Goal: Communication & Community: Answer question/provide support

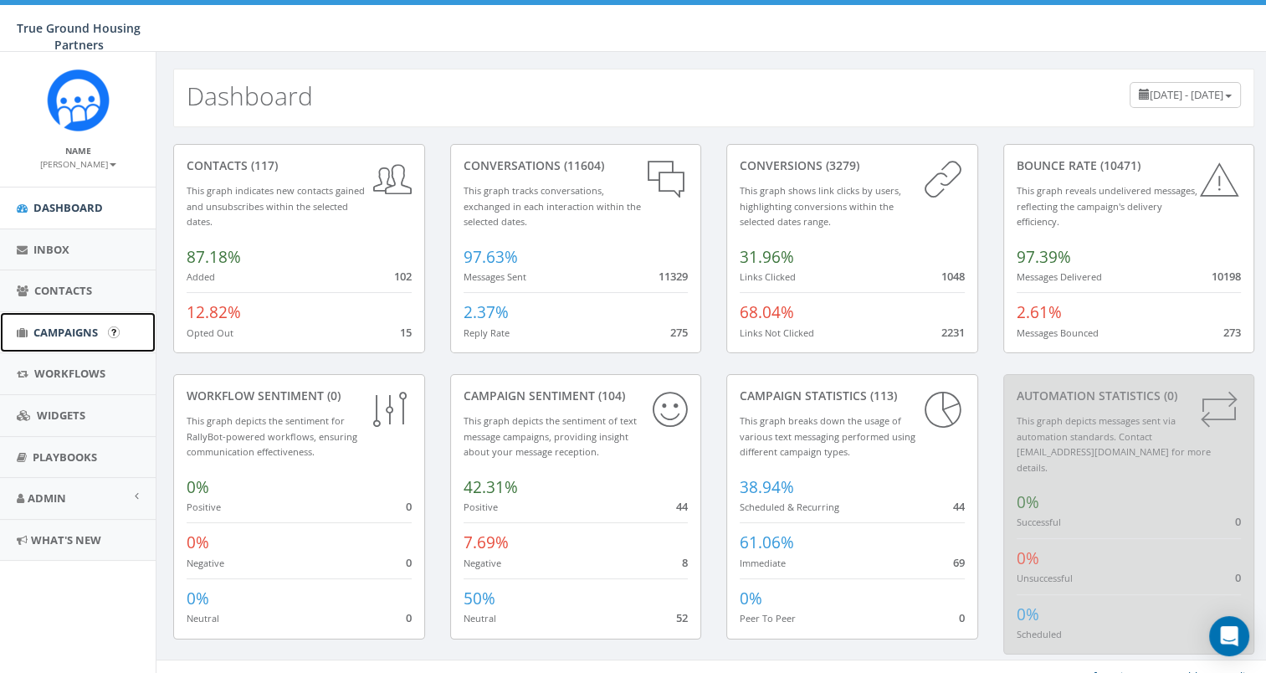
click at [66, 320] on link "Campaigns" at bounding box center [78, 332] width 156 height 41
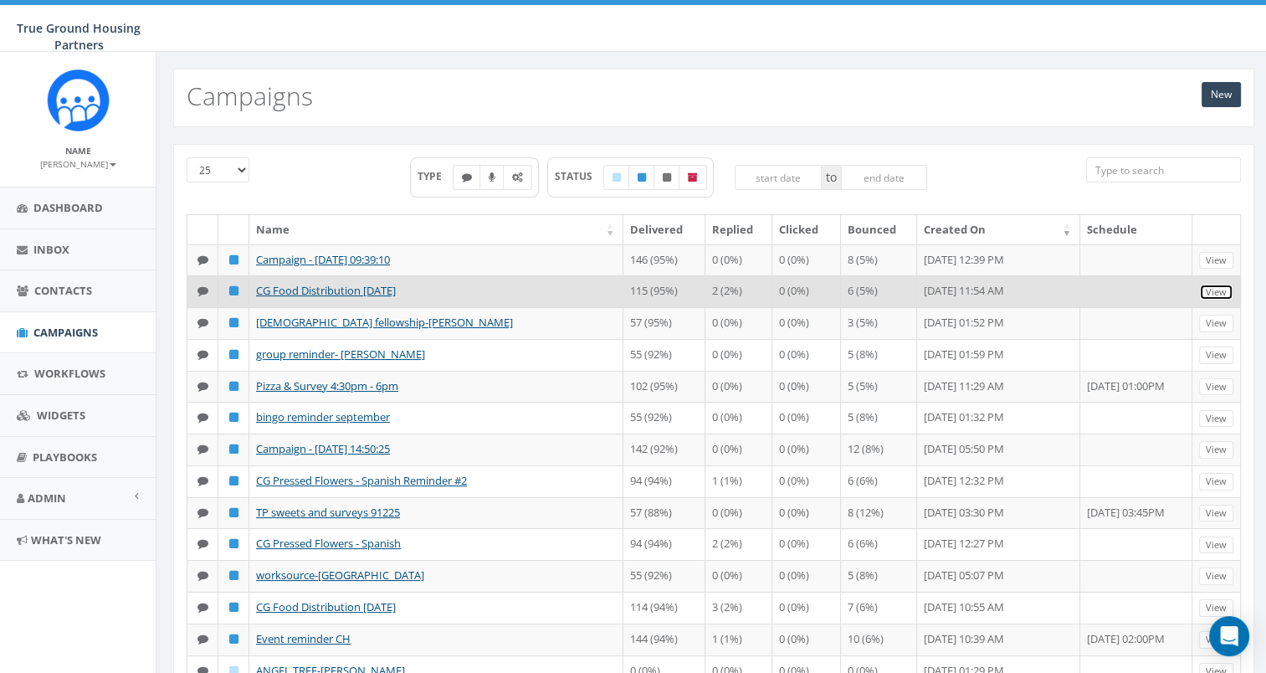
click at [1216, 301] on link "View" at bounding box center [1216, 293] width 34 height 18
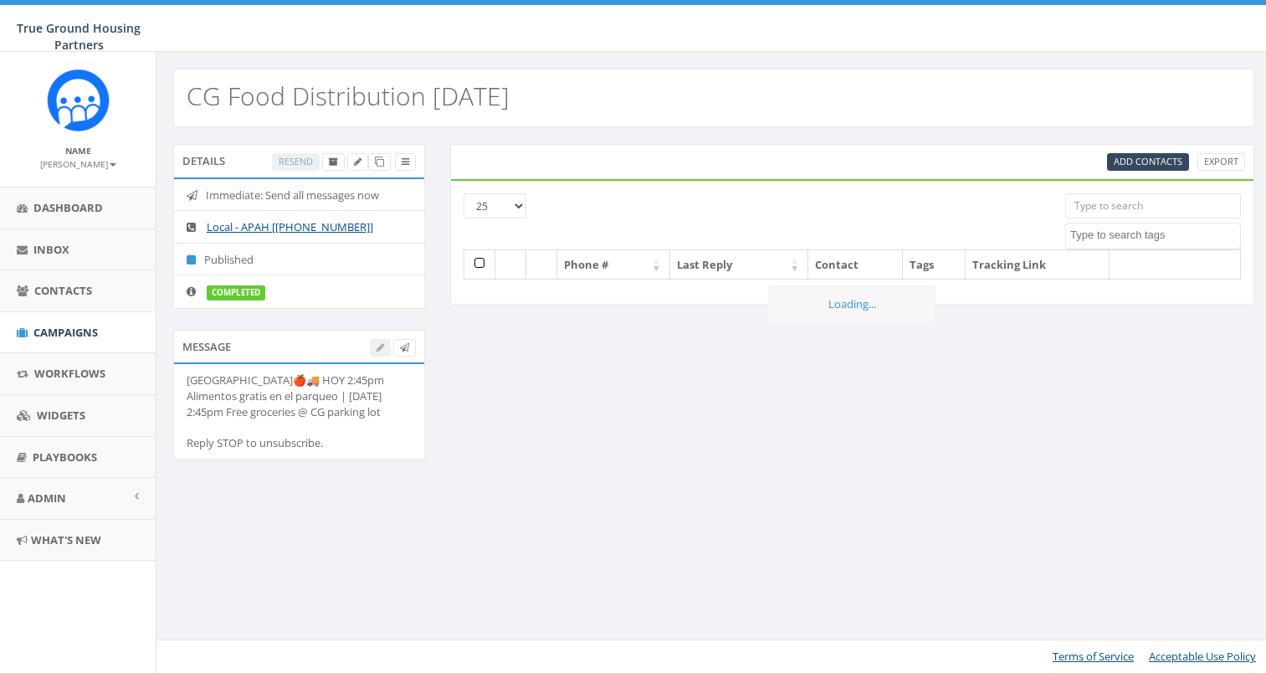
select select
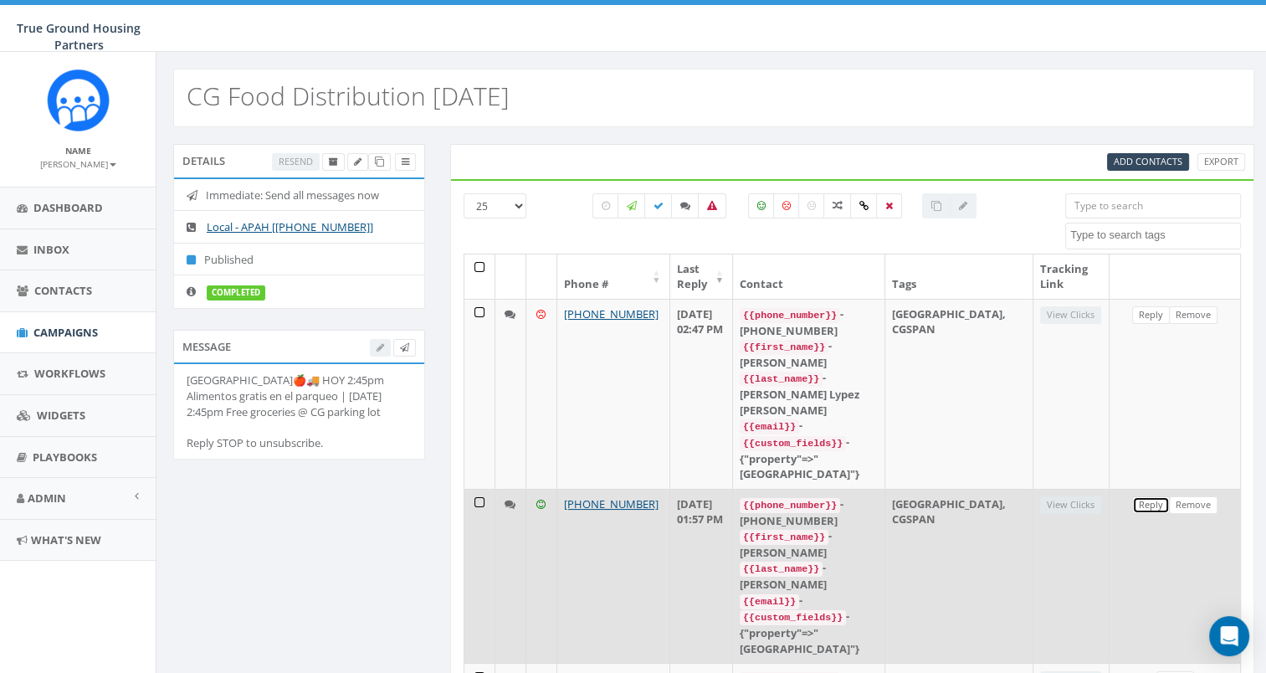
click at [1137, 496] on link "Reply" at bounding box center [1151, 505] width 38 height 18
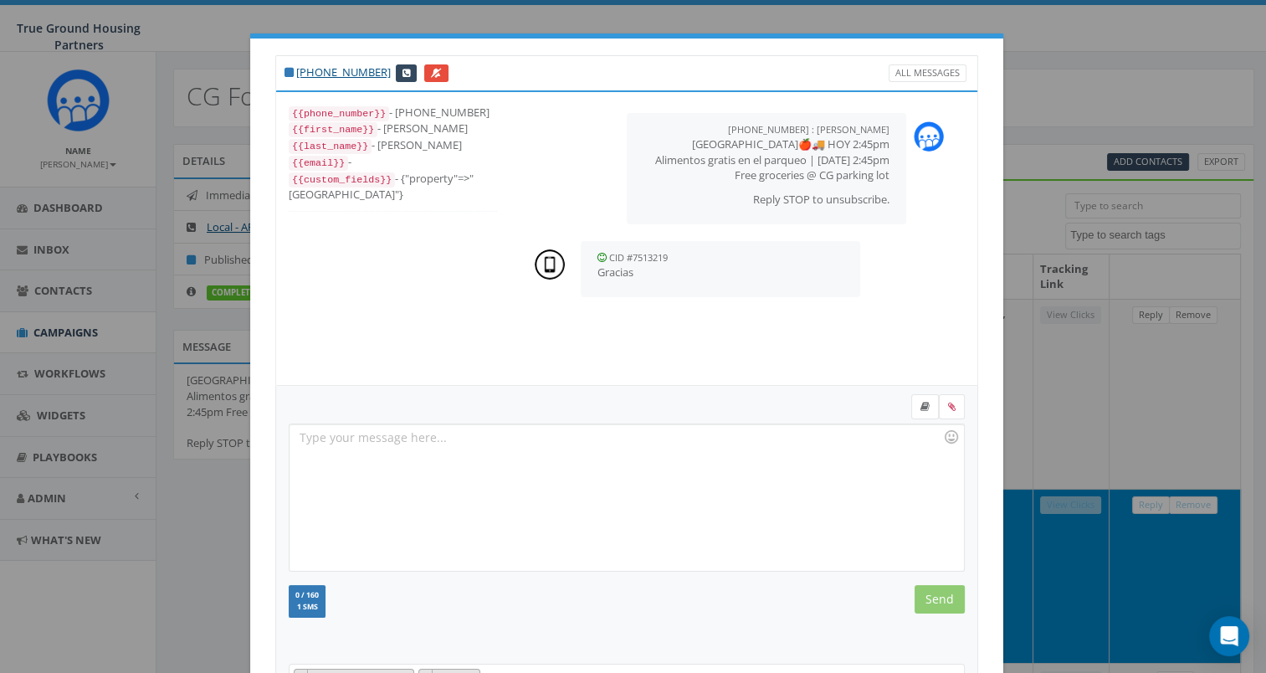
scroll to position [162, 0]
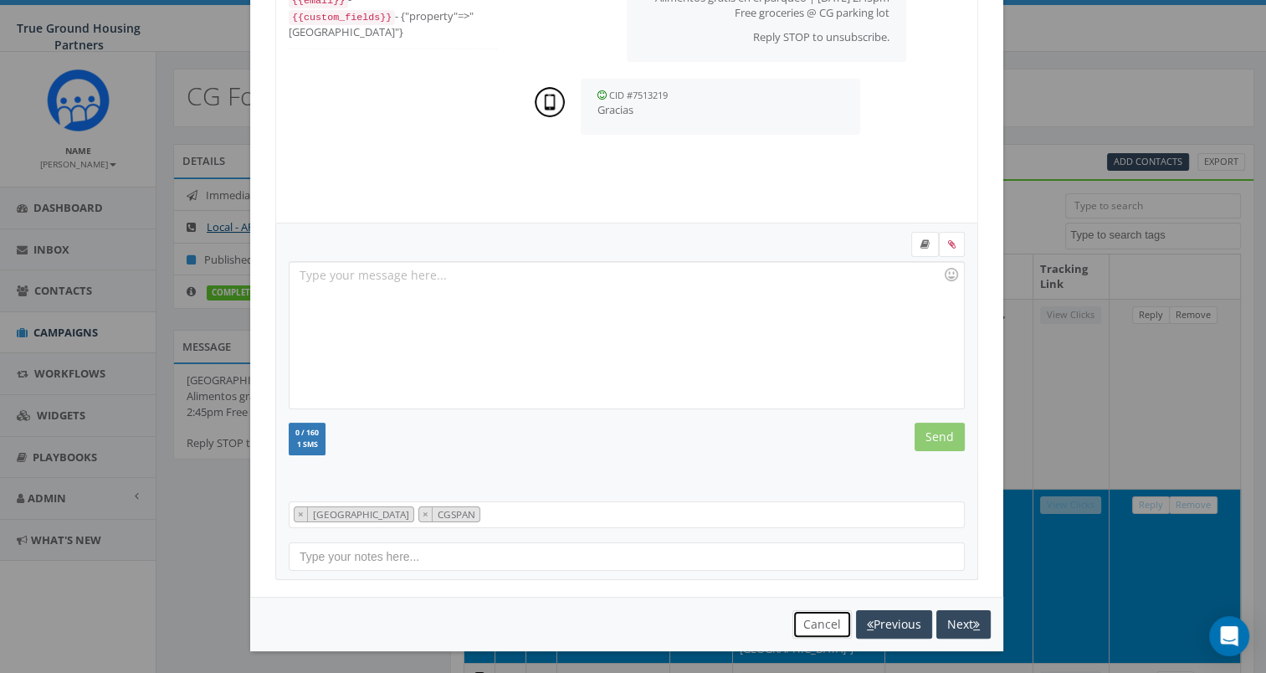
click at [824, 619] on button "Cancel" at bounding box center [821, 624] width 59 height 28
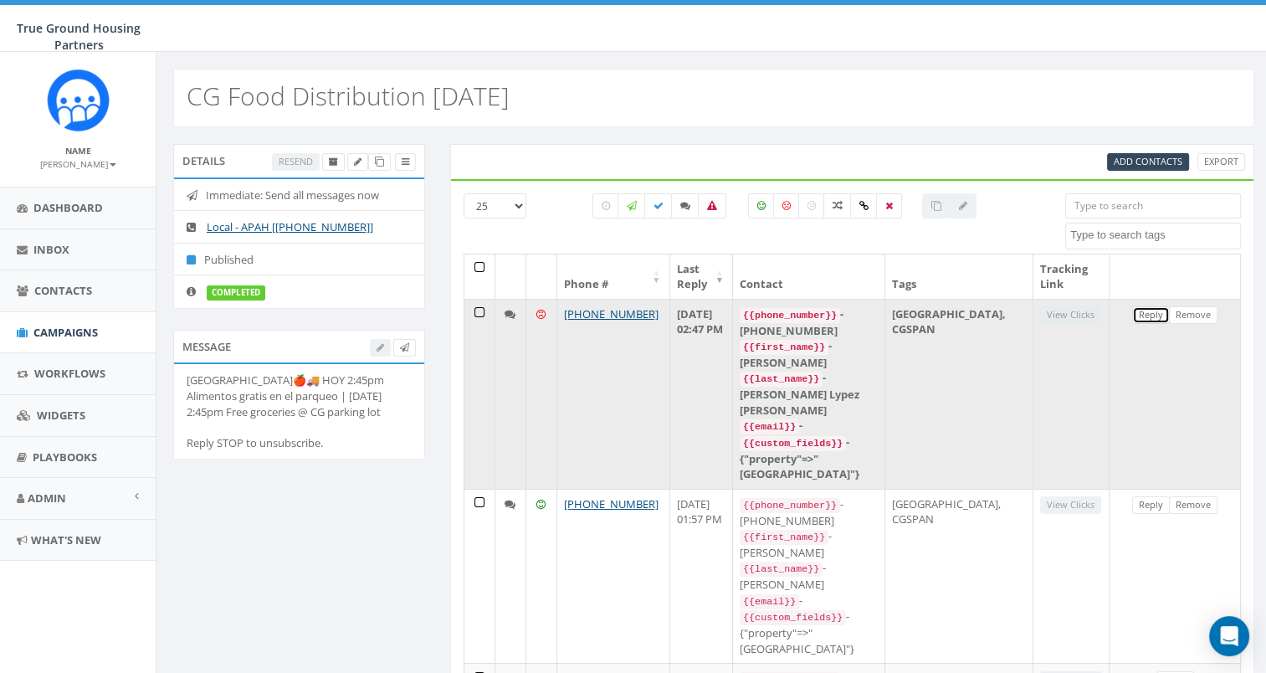
click at [1148, 307] on link "Reply" at bounding box center [1151, 315] width 38 height 18
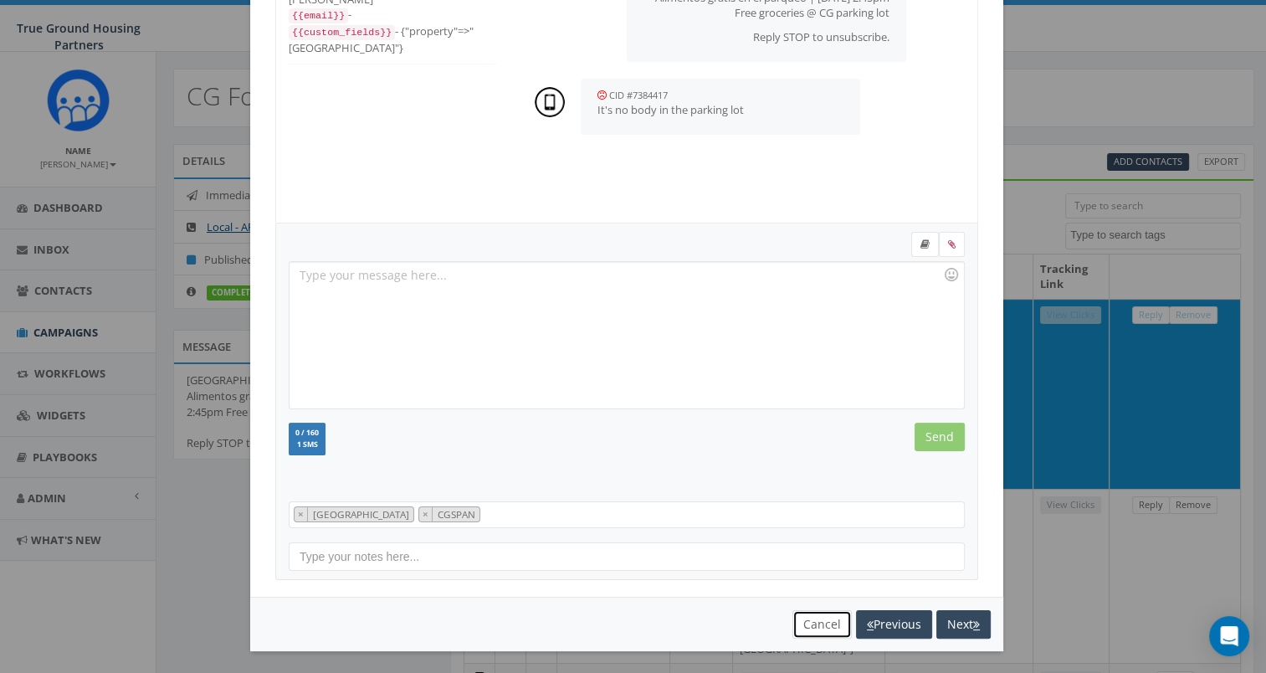
click at [820, 626] on button "Cancel" at bounding box center [821, 624] width 59 height 28
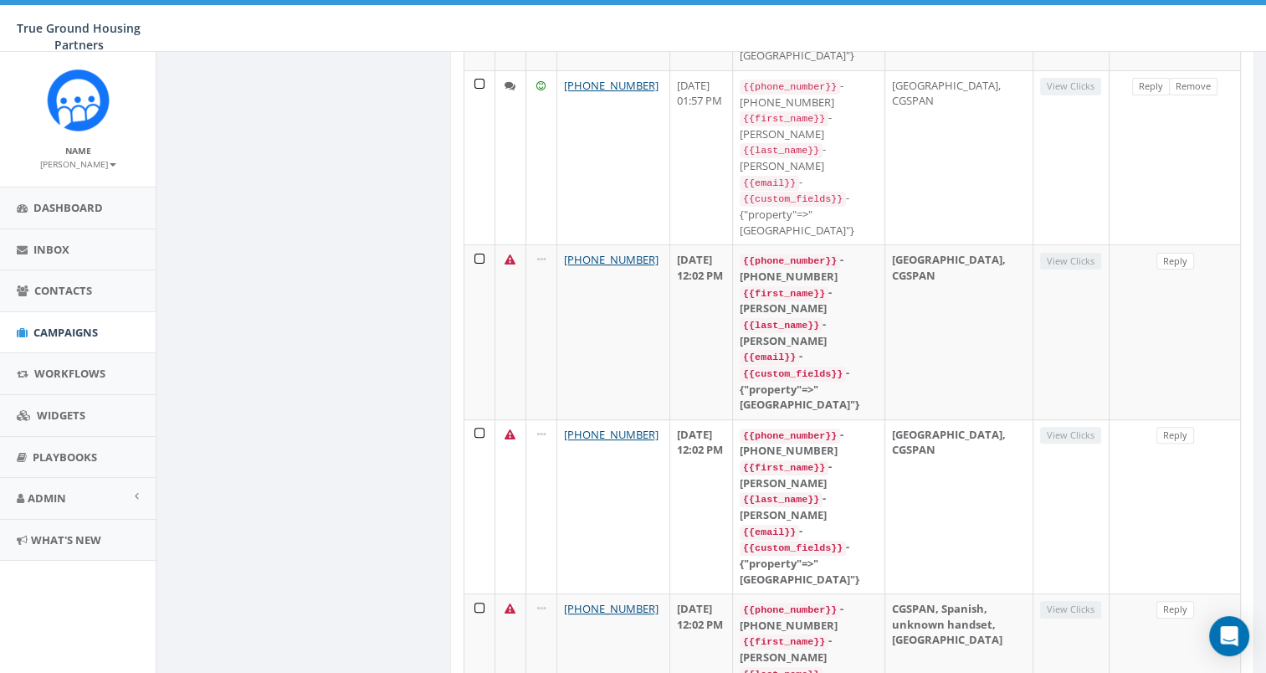
scroll to position [0, 0]
